Goal: Information Seeking & Learning: Learn about a topic

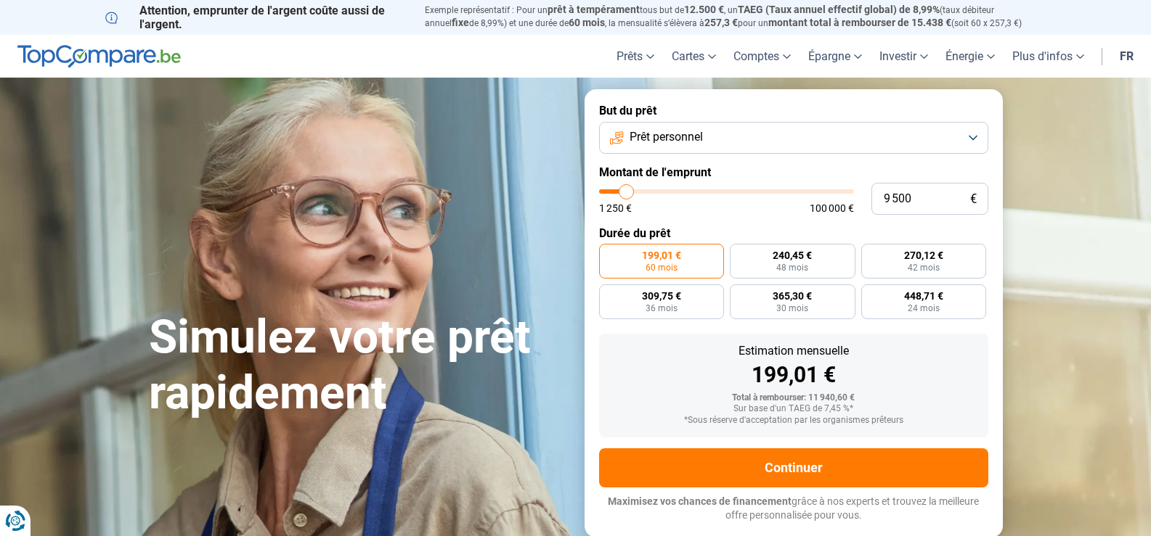
type input "14 250"
type input "14250"
type input "17 000"
type input "17000"
type input "17 250"
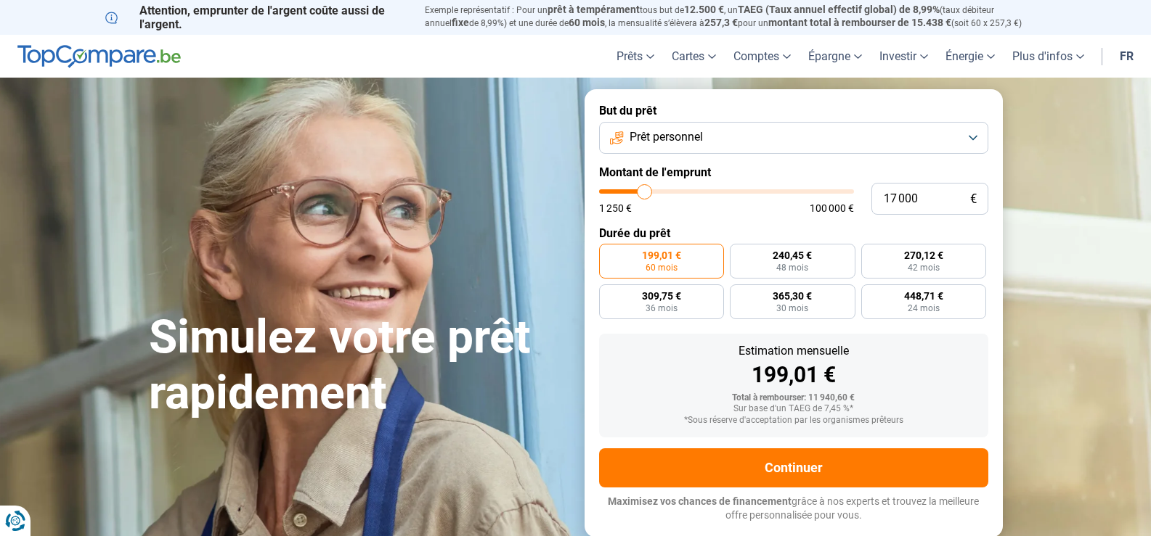
type input "17250"
type input "17 000"
type input "17000"
type input "16 500"
type input "16500"
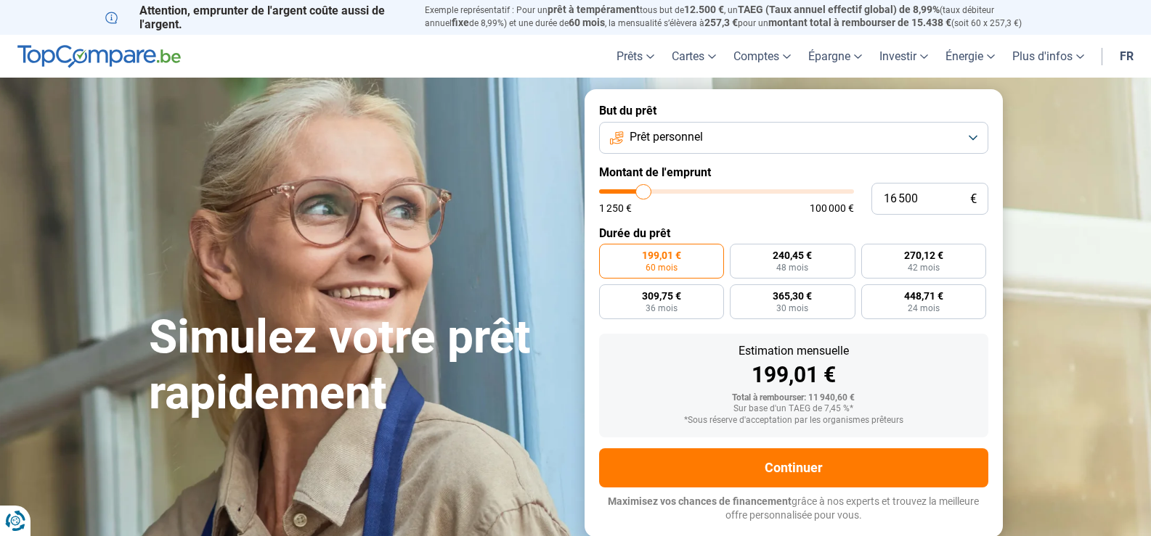
type input "15 500"
type input "15500"
type input "14 000"
type input "14000"
type input "12 750"
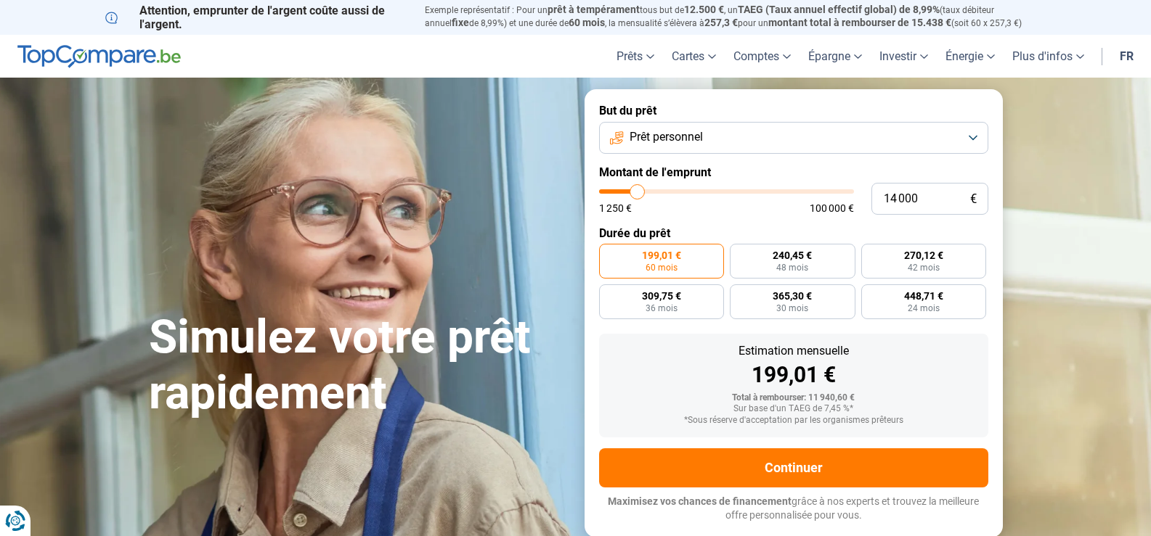
type input "12750"
type input "11 000"
type input "11000"
type input "9 750"
type input "9750"
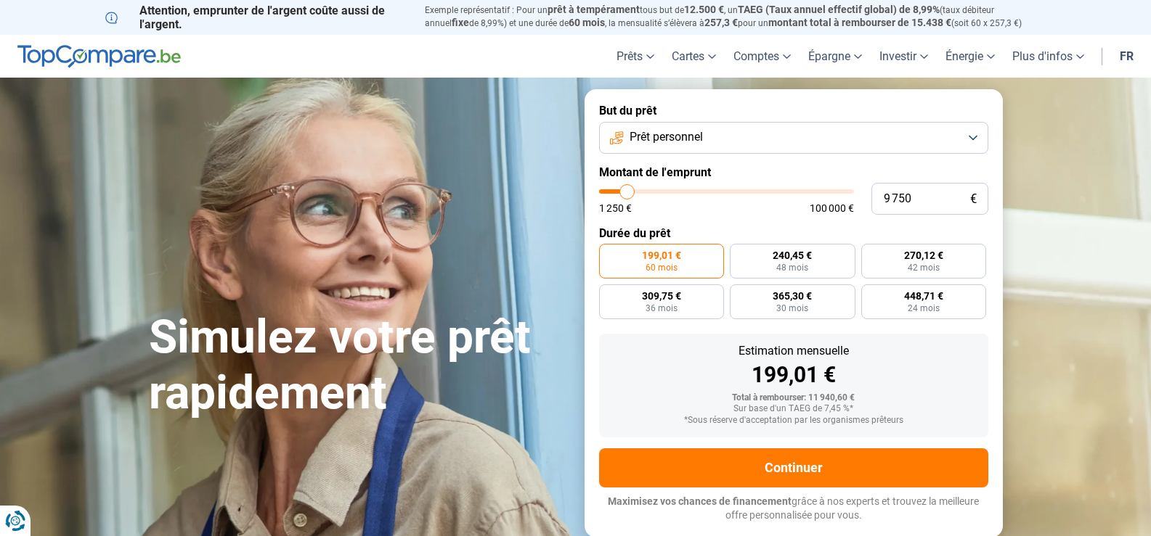
type input "8 250"
type input "8250"
type input "8 000"
type input "8000"
type input "7 500"
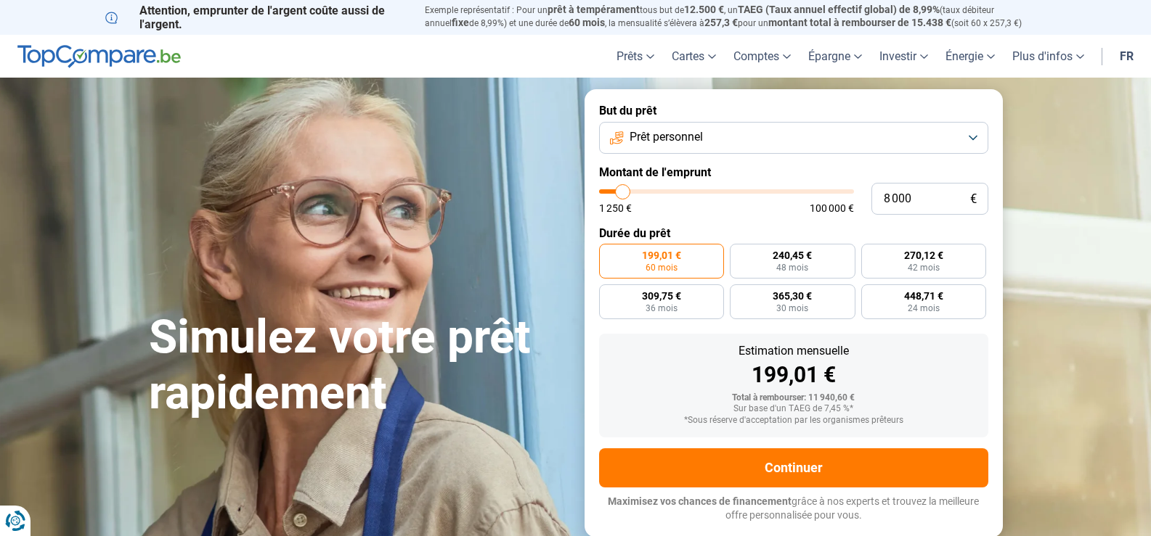
type input "7500"
type input "7 250"
type input "7250"
type input "7 000"
type input "7000"
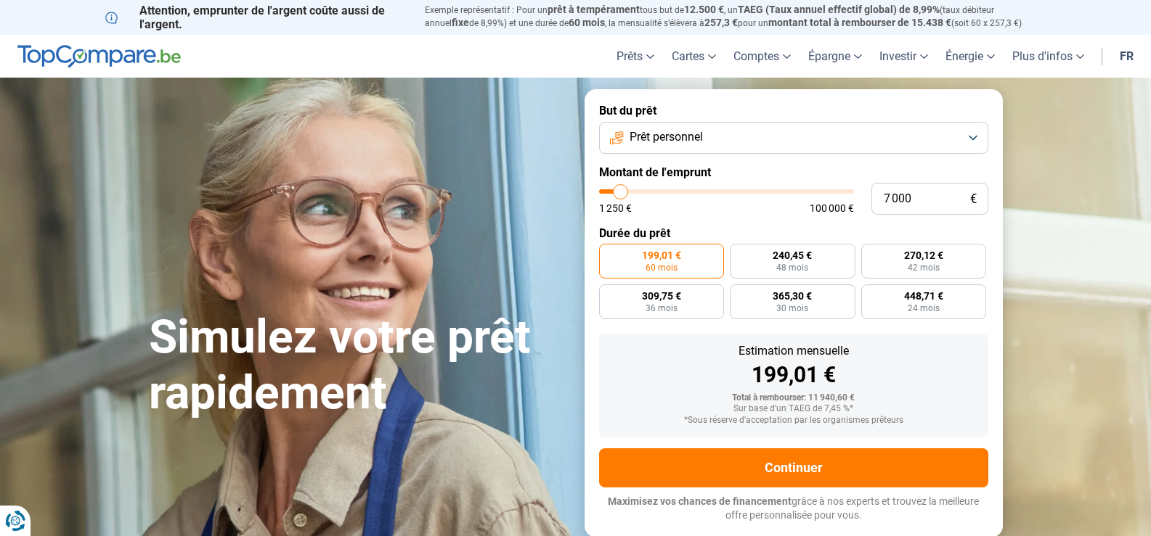
type input "6 750"
type input "6750"
type input "7 000"
type input "7000"
type input "7 250"
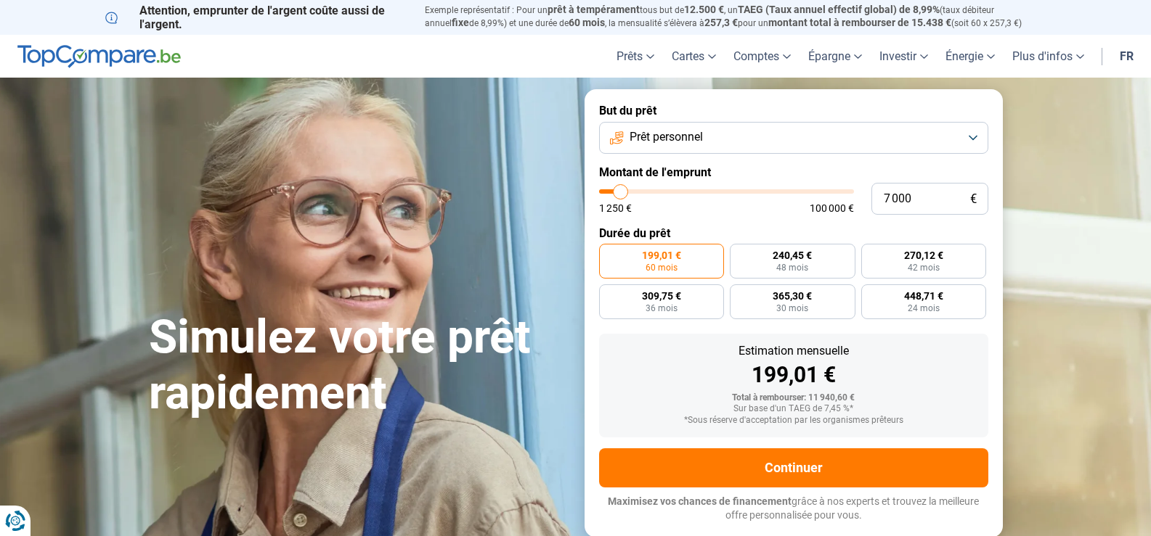
type input "7250"
type input "8 000"
type input "8000"
type input "8 250"
type input "8250"
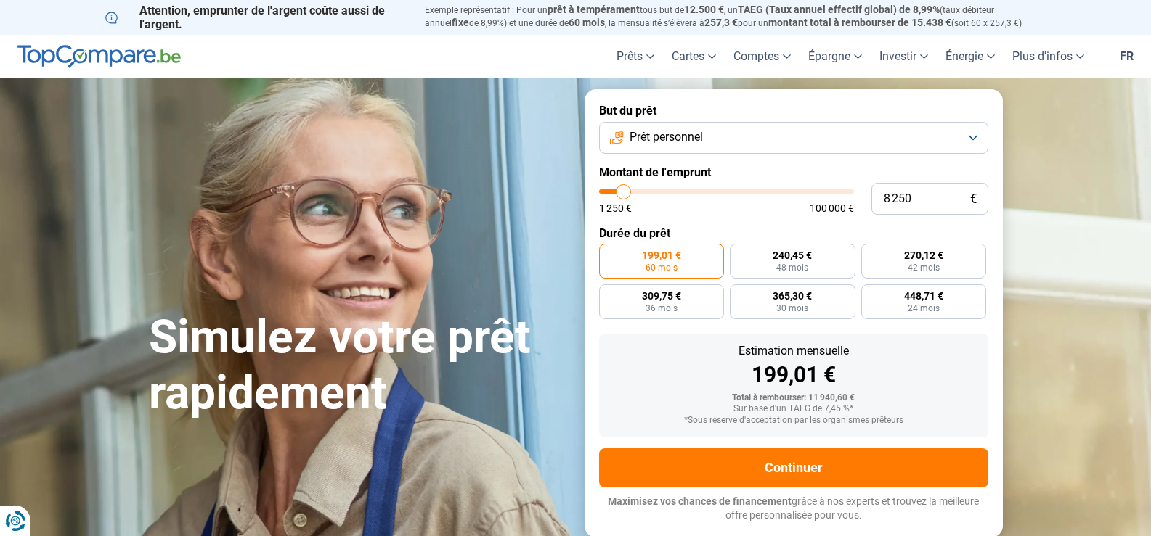
type input "8 500"
type input "8500"
type input "9 750"
type input "9750"
type input "10 000"
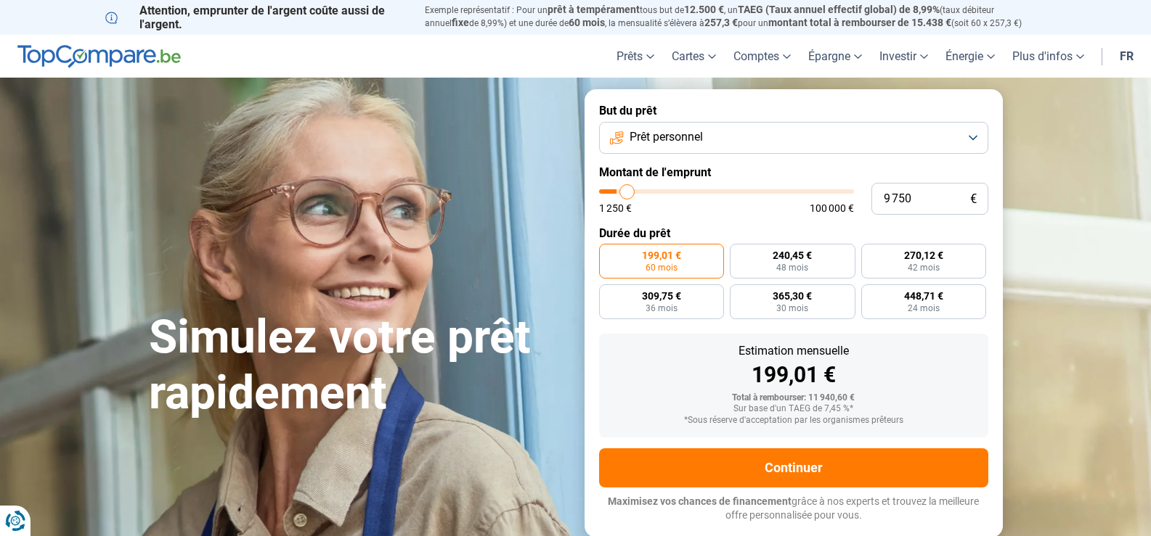
type input "10000"
type input "11 000"
type input "11000"
type input "11 750"
type input "11750"
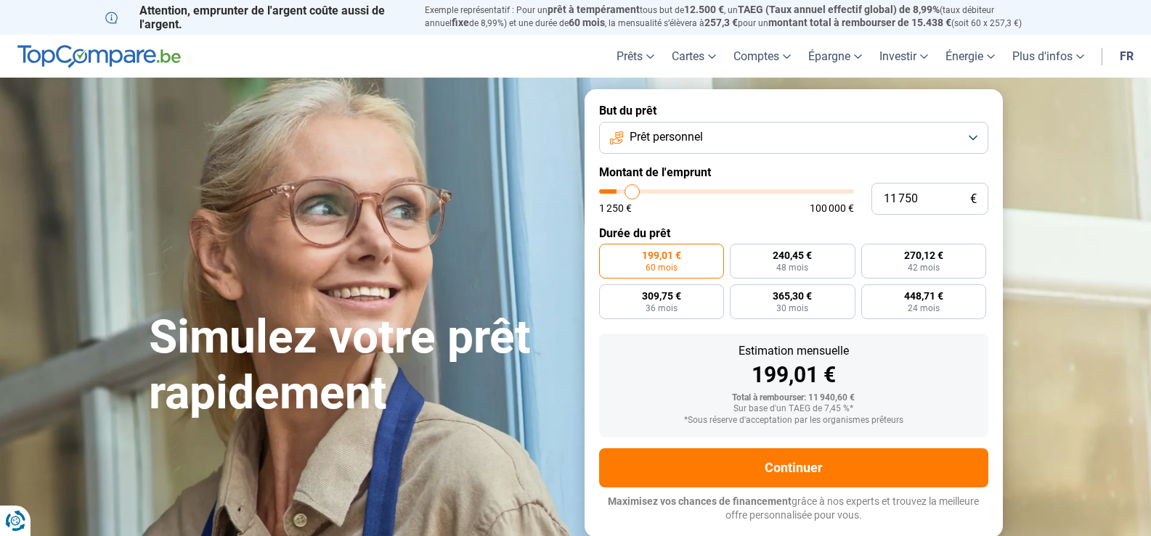
type input "12 500"
type input "12500"
type input "11 750"
type input "11750"
type input "11 250"
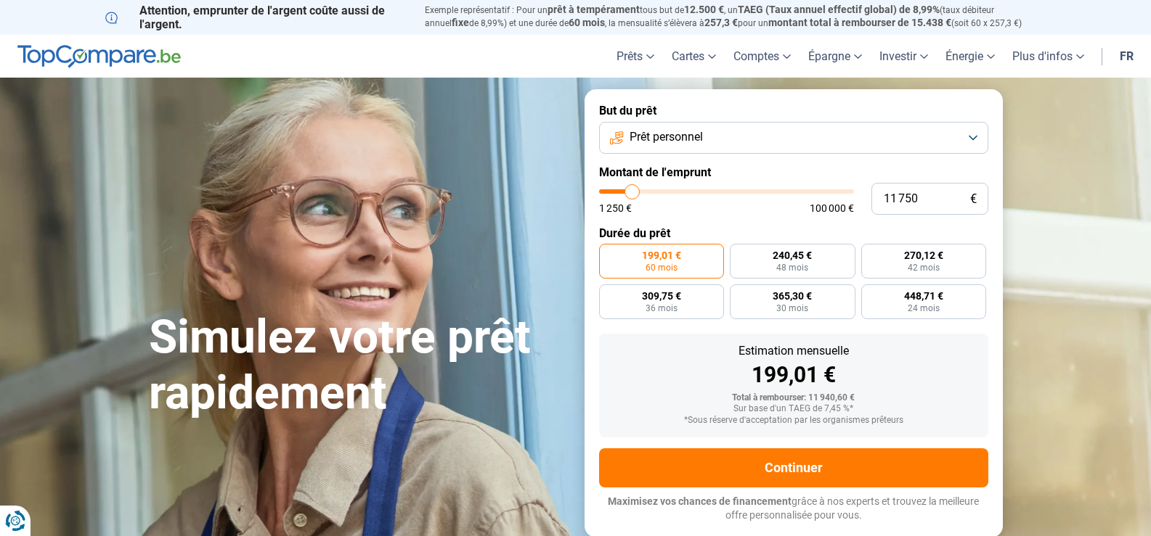
type input "11250"
type input "10 500"
type input "10500"
click at [629, 191] on input "range" at bounding box center [726, 191] width 255 height 4
click at [669, 264] on span "60 mois" at bounding box center [661, 268] width 32 height 9
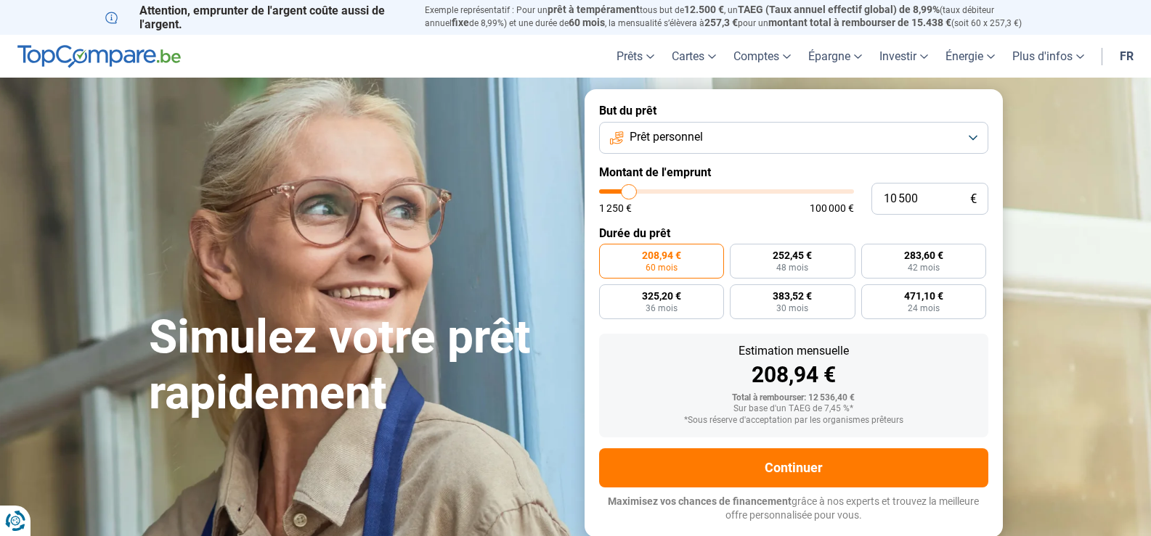
click at [608, 253] on input "208,94 € 60 mois" at bounding box center [603, 248] width 9 height 9
